Goal: Transaction & Acquisition: Book appointment/travel/reservation

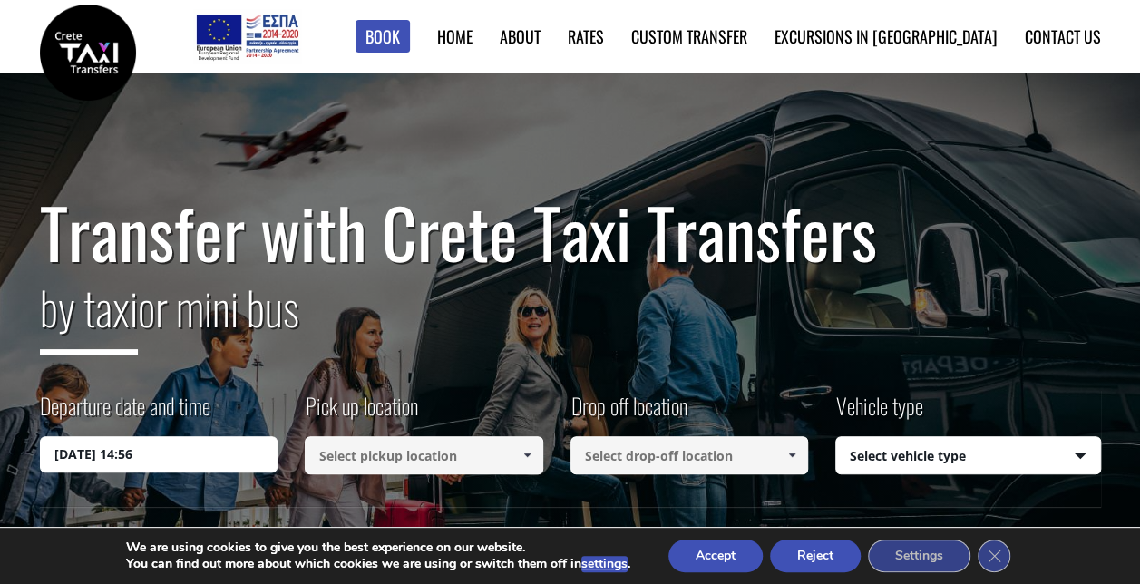
click at [428, 468] on input at bounding box center [424, 455] width 239 height 38
click at [517, 455] on link at bounding box center [527, 455] width 30 height 38
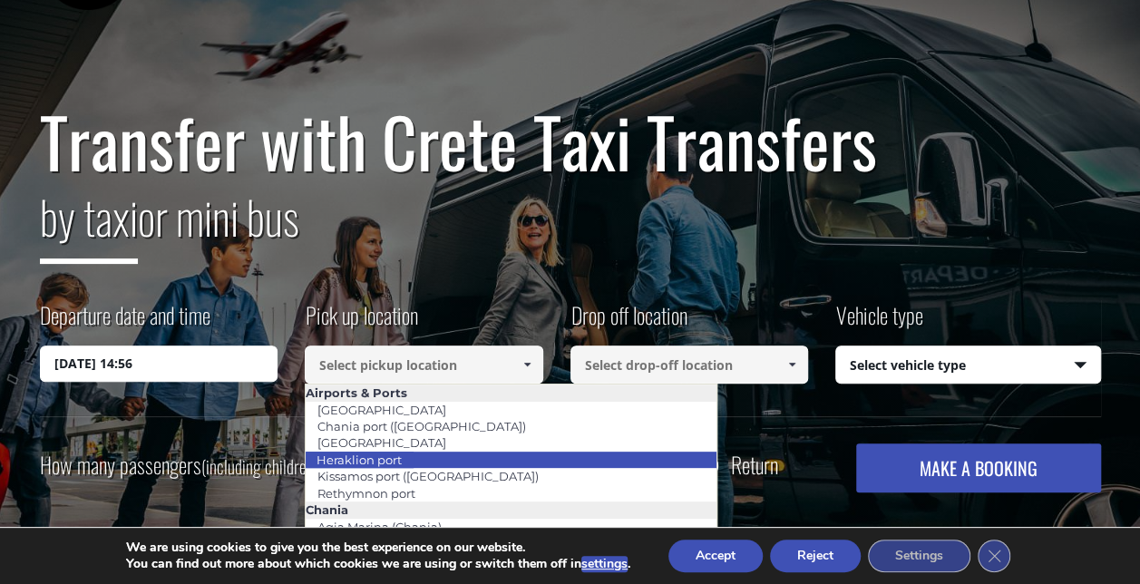
click at [414, 459] on li "Heraklion port" at bounding box center [511, 460] width 411 height 16
type input "Heraklion port"
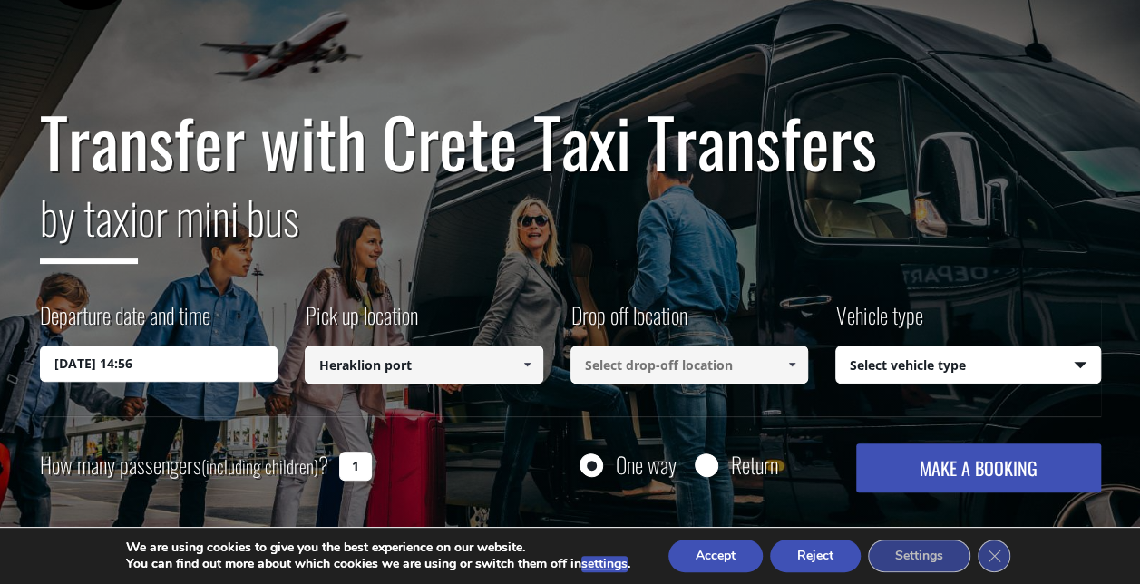
click at [779, 371] on link at bounding box center [792, 365] width 30 height 38
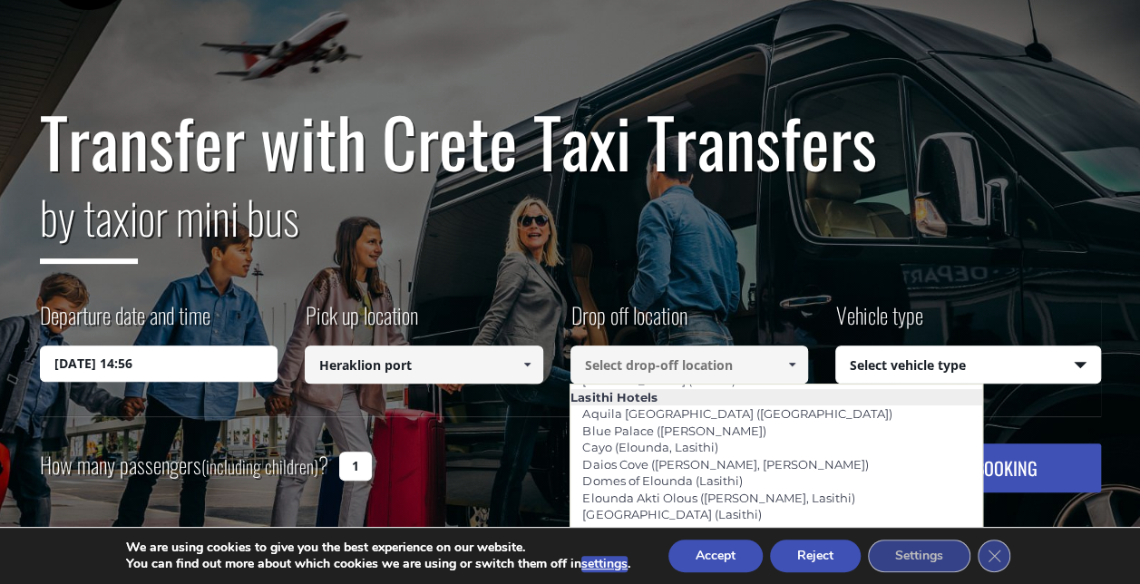
scroll to position [2630, 0]
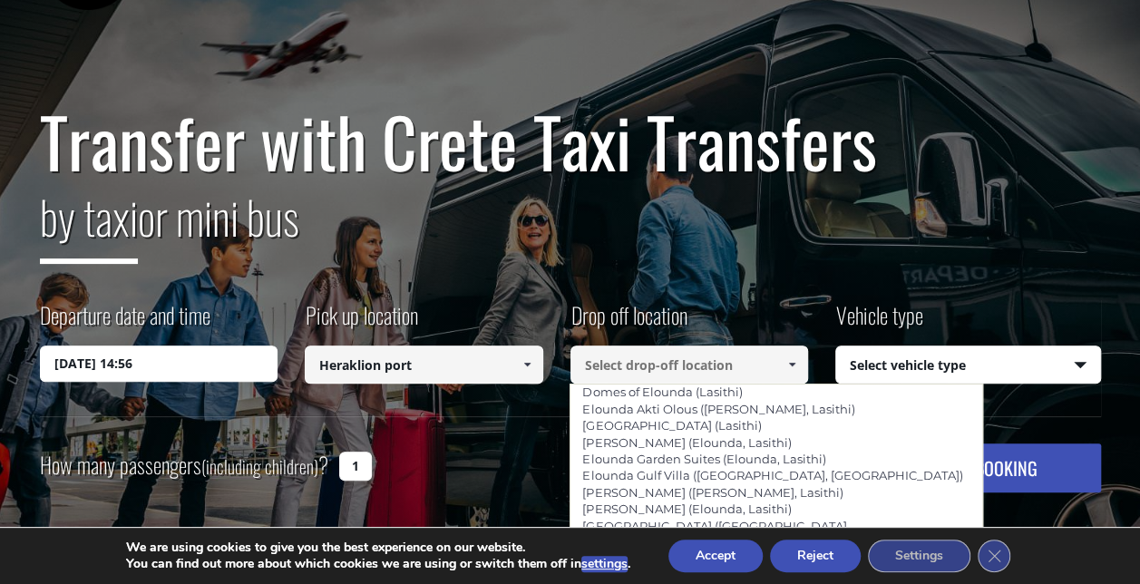
drag, startPoint x: 724, startPoint y: 444, endPoint x: 852, endPoint y: 389, distance: 139.3
click at [852, 389] on ul "Airports & [GEOGRAPHIC_DATA] [GEOGRAPHIC_DATA] ([GEOGRAPHIC_DATA]) [GEOGRAPHIC_…" at bounding box center [776, 520] width 413 height 272
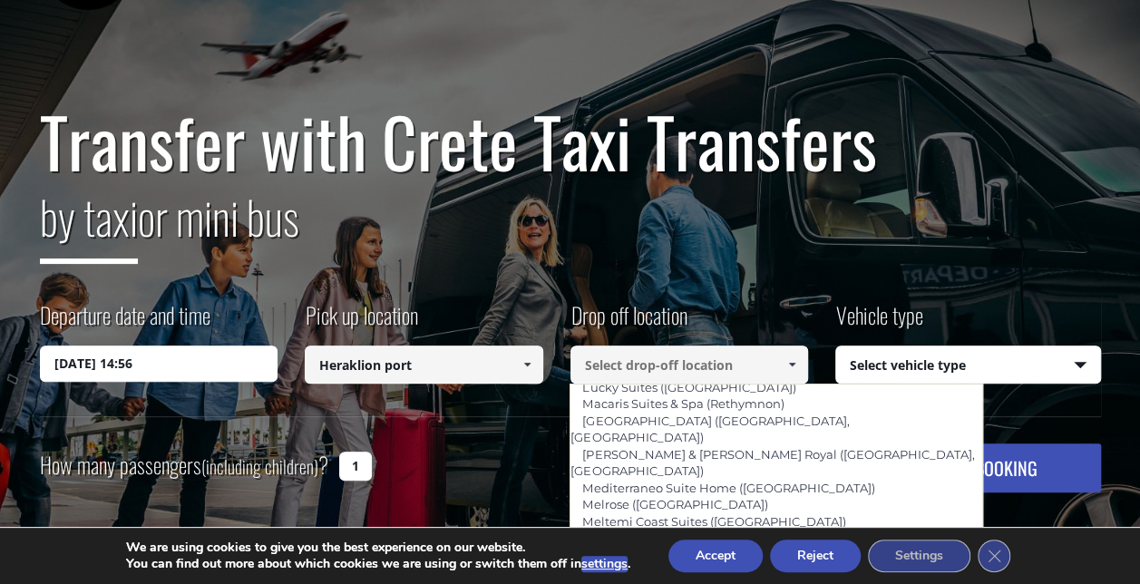
scroll to position [3898, 0]
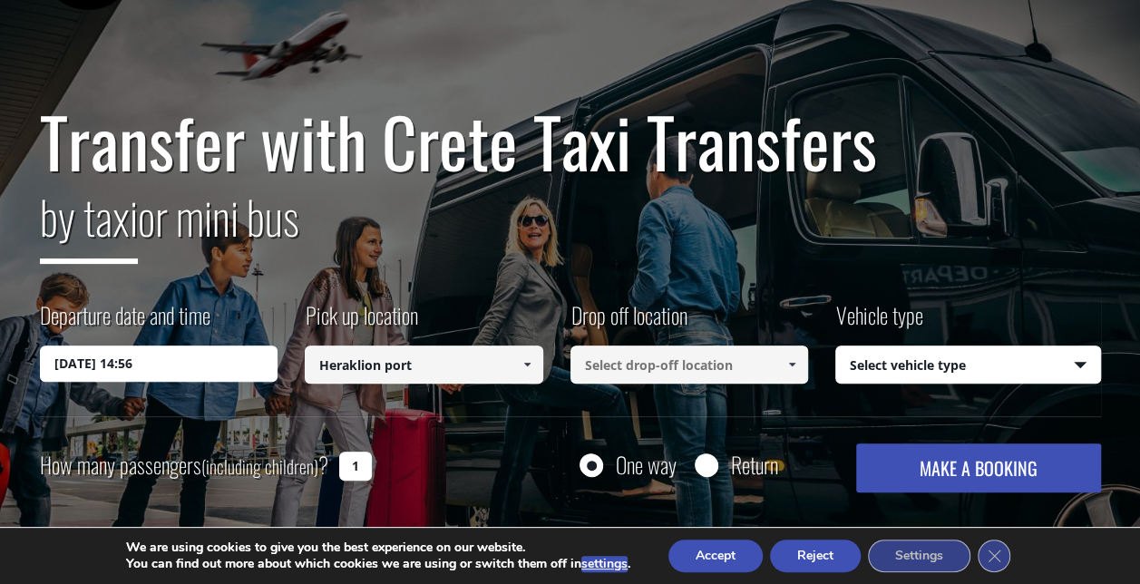
click at [666, 358] on input at bounding box center [690, 365] width 239 height 38
type input "Μ"
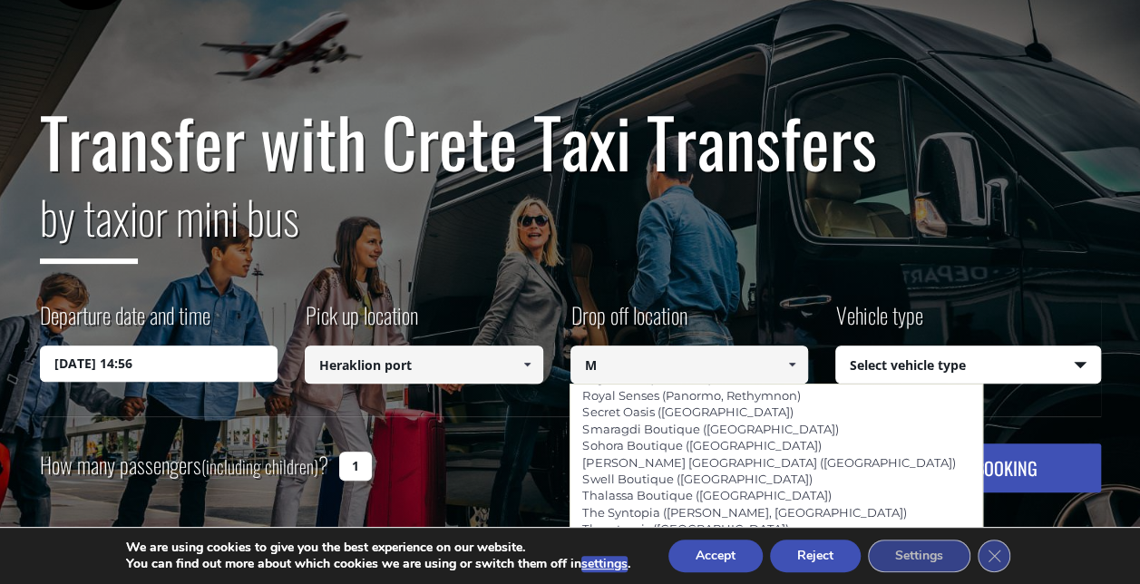
scroll to position [0, 0]
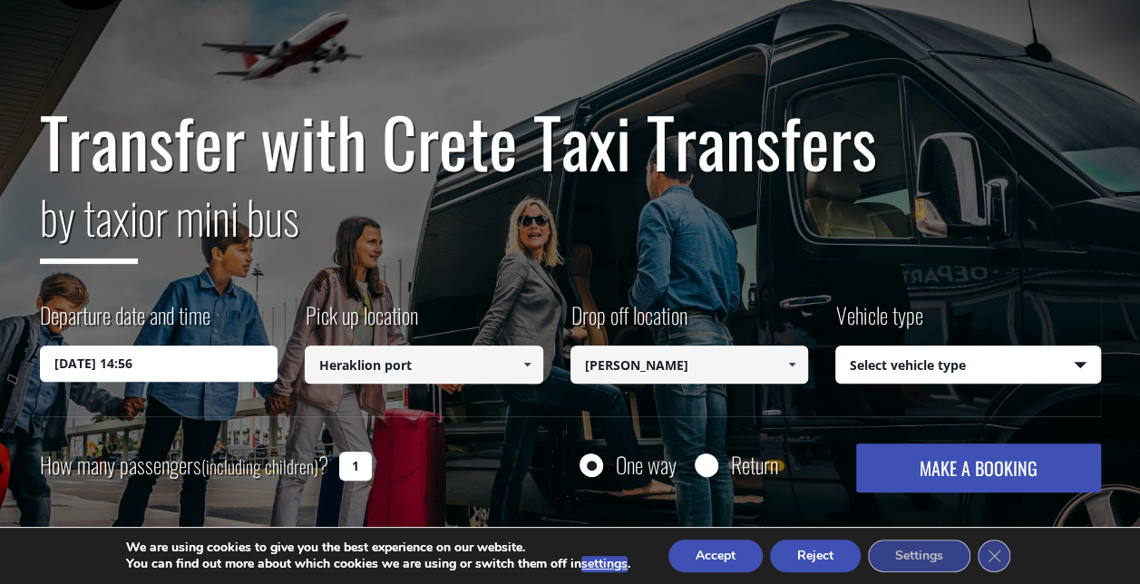
drag, startPoint x: 655, startPoint y: 370, endPoint x: 507, endPoint y: 355, distance: 148.6
click at [517, 359] on div "Departure date and time [DATE] 14:56 Pick up location Select pickup location Se…" at bounding box center [570, 357] width 1061 height 117
drag, startPoint x: 631, startPoint y: 359, endPoint x: 479, endPoint y: 341, distance: 153.5
click at [492, 341] on div "Departure date and time [DATE] 14:56 Pick up location Select pickup location Se…" at bounding box center [570, 357] width 1061 height 117
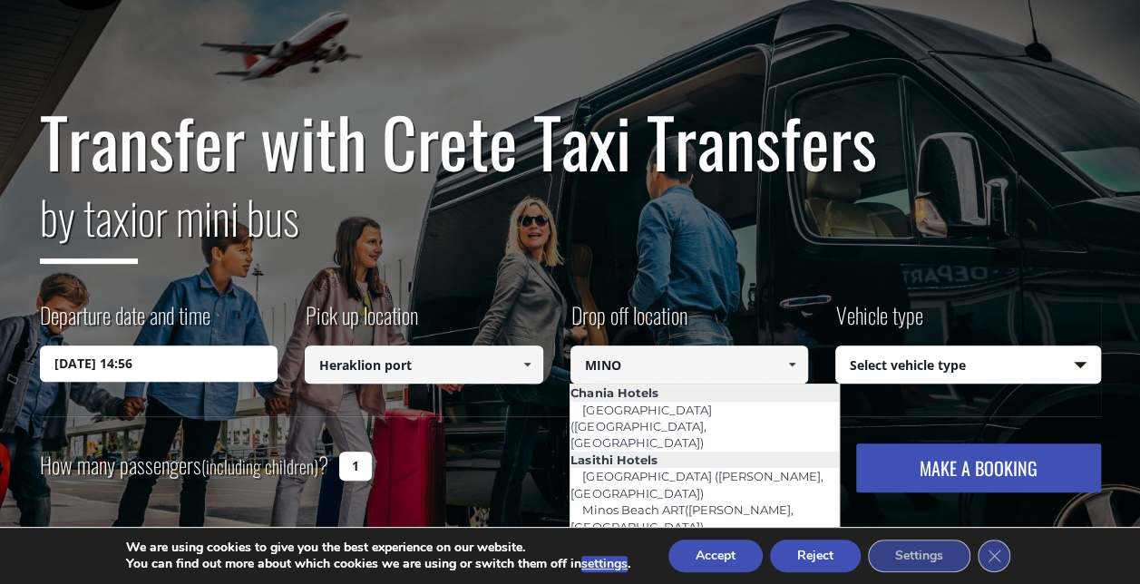
click at [714, 548] on link "Minos Ambassador ([GEOGRAPHIC_DATA])" at bounding box center [644, 569] width 149 height 42
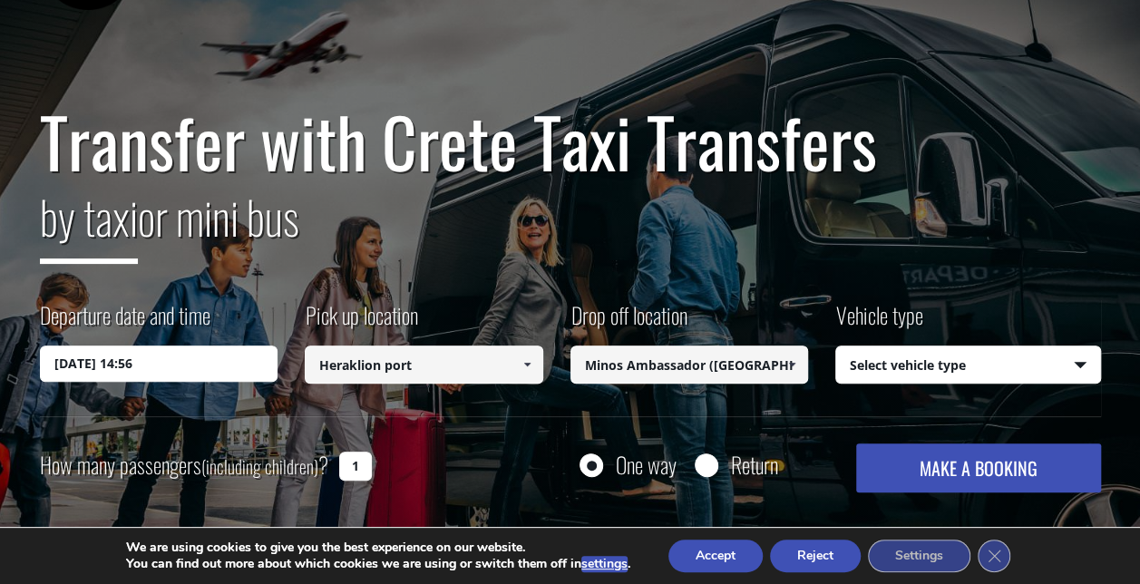
type input "Minos Ambassador ([GEOGRAPHIC_DATA])"
click at [979, 368] on select "Select vehicle type Taxi (4 passengers) Mercedes E Class Mini Van (7 passengers…" at bounding box center [968, 365] width 264 height 38
select select "540"
click at [836, 346] on select "Select vehicle type Taxi (4 passengers) Mercedes E Class Mini Van (7 passengers…" at bounding box center [968, 365] width 264 height 38
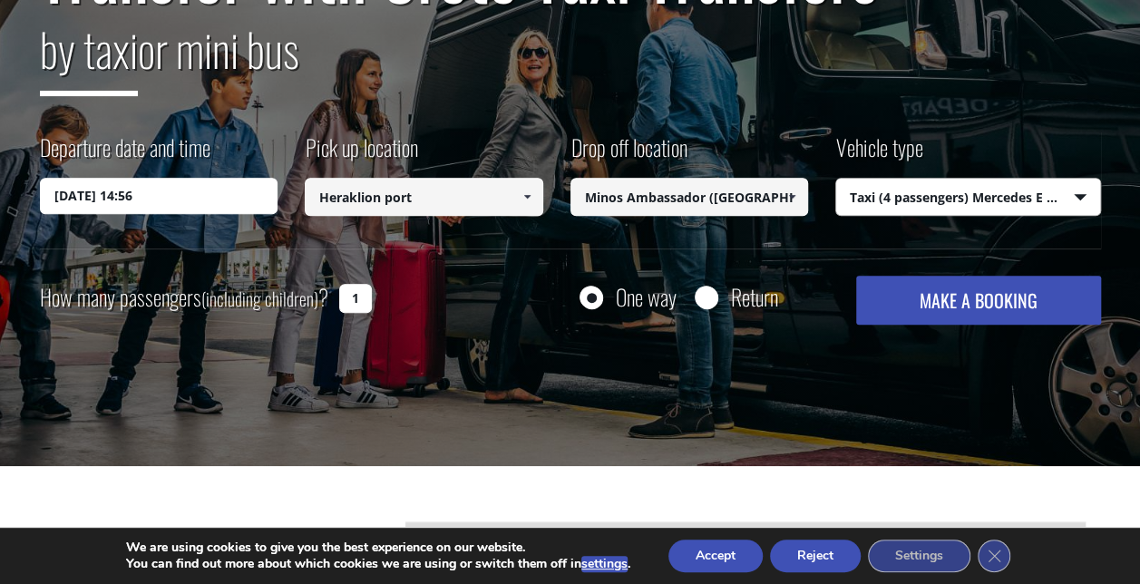
scroll to position [272, 0]
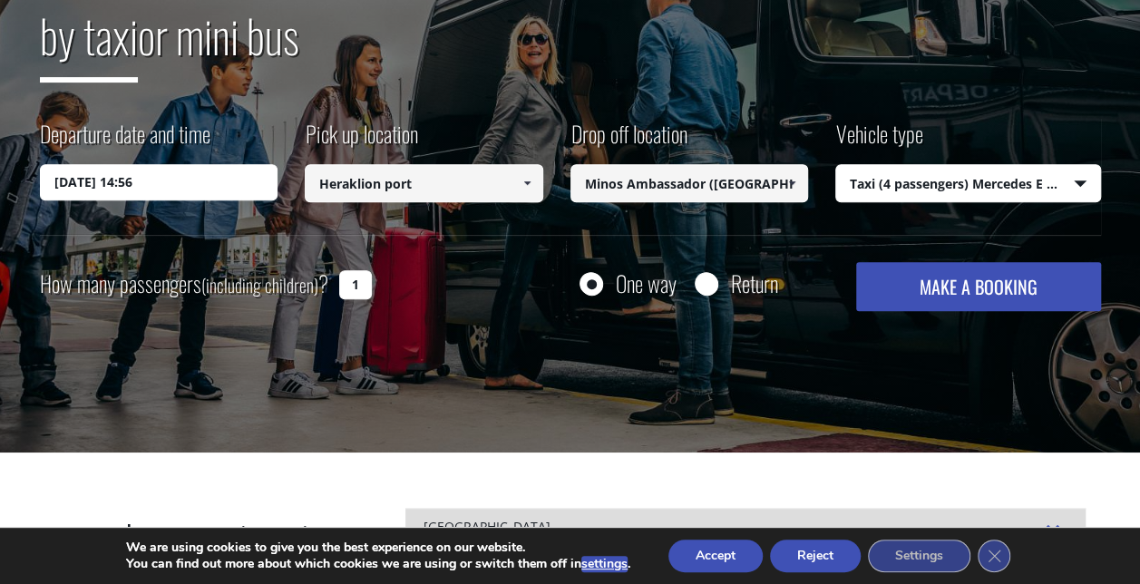
click at [1000, 286] on button "MAKE A BOOKING" at bounding box center [978, 286] width 244 height 49
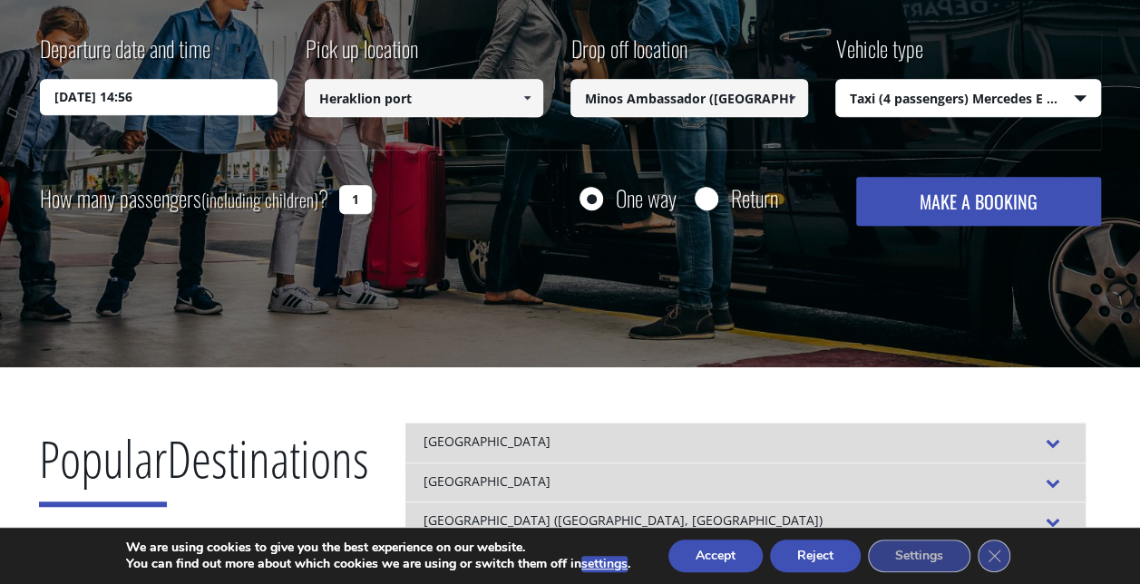
scroll to position [544, 0]
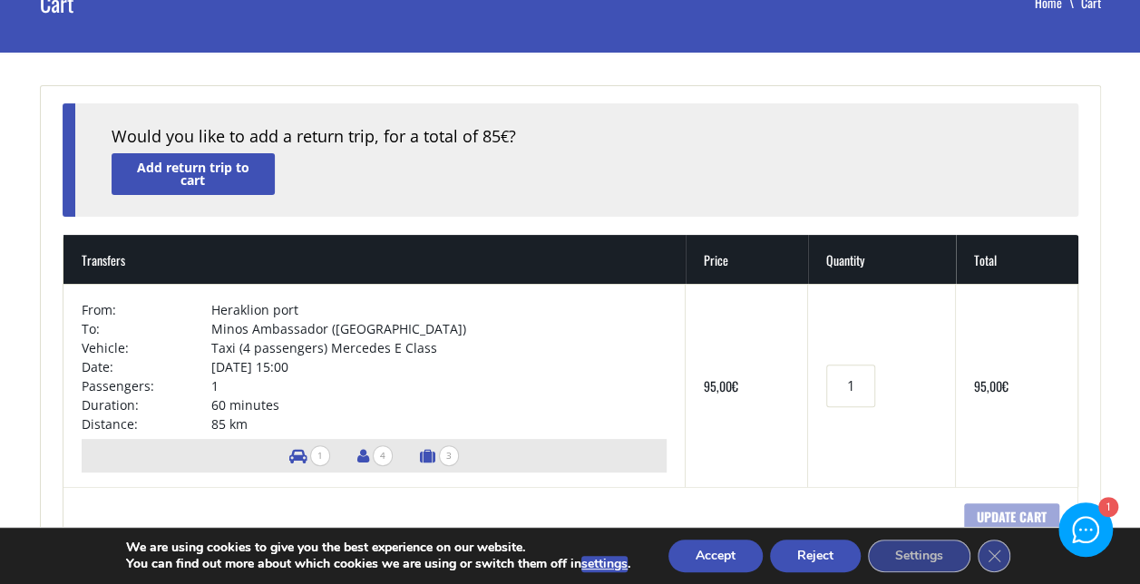
scroll to position [181, 0]
